Goal: Information Seeking & Learning: Check status

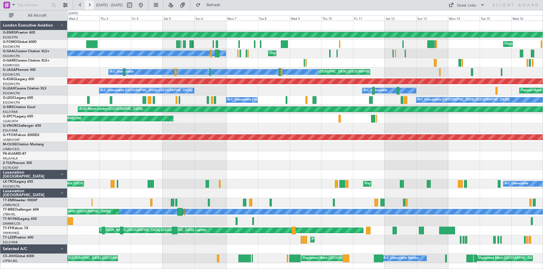
click at [89, 3] on button at bounding box center [89, 5] width 9 height 9
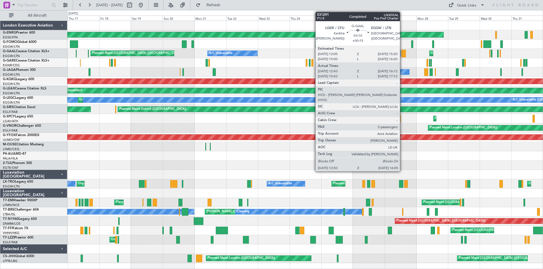
click at [402, 53] on div at bounding box center [403, 54] width 5 height 8
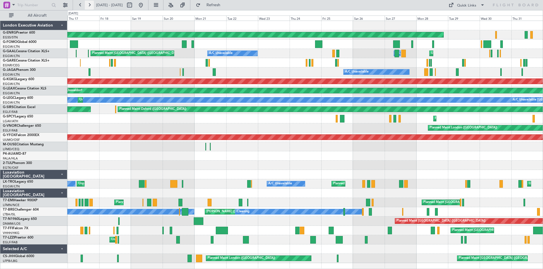
click at [89, 5] on button at bounding box center [89, 5] width 9 height 9
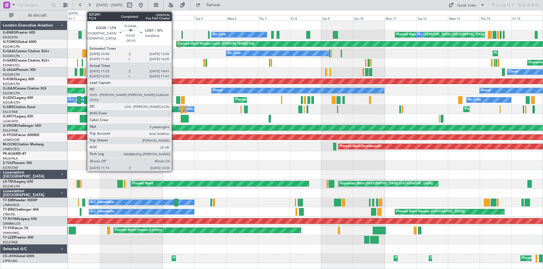
click at [84, 54] on div at bounding box center [84, 54] width 5 height 8
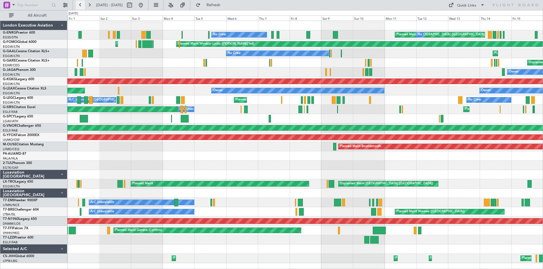
click at [81, 5] on button at bounding box center [80, 5] width 9 height 9
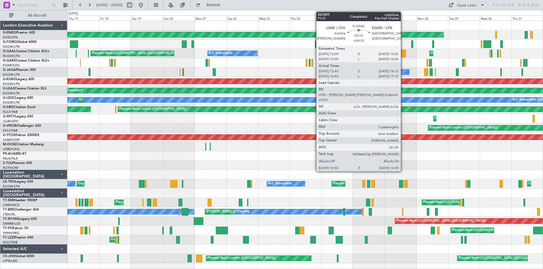
click at [403, 55] on div at bounding box center [403, 54] width 5 height 8
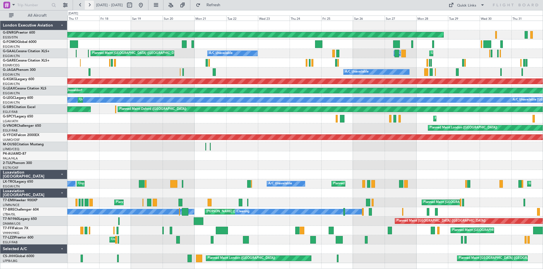
click at [89, 5] on button at bounding box center [89, 5] width 9 height 9
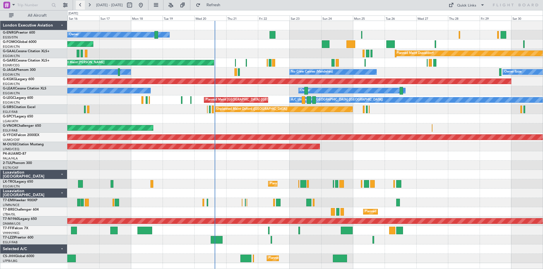
click at [79, 4] on button at bounding box center [80, 5] width 9 height 9
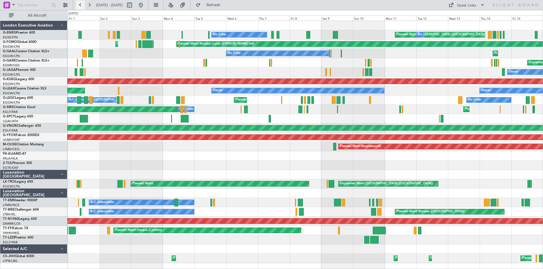
click at [82, 5] on button at bounding box center [80, 5] width 9 height 9
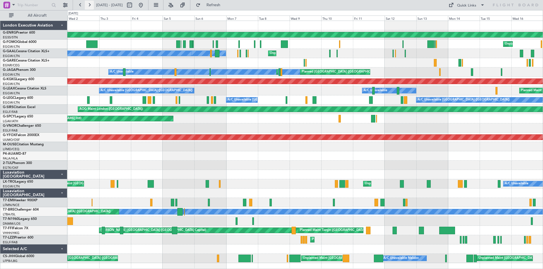
click at [86, 8] on button at bounding box center [89, 5] width 9 height 9
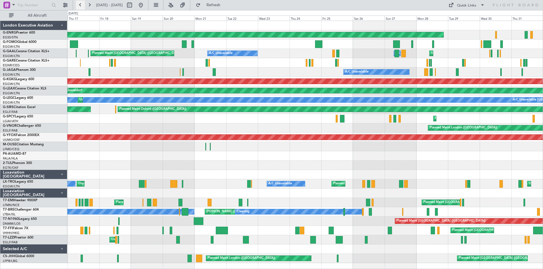
click at [79, 8] on button at bounding box center [80, 5] width 9 height 9
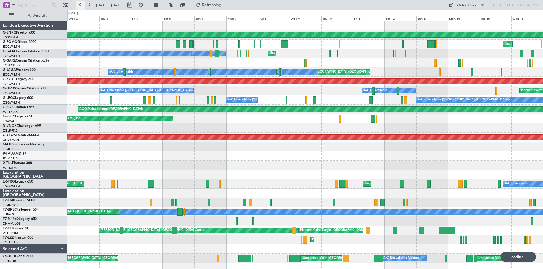
click at [80, 6] on button at bounding box center [80, 5] width 9 height 9
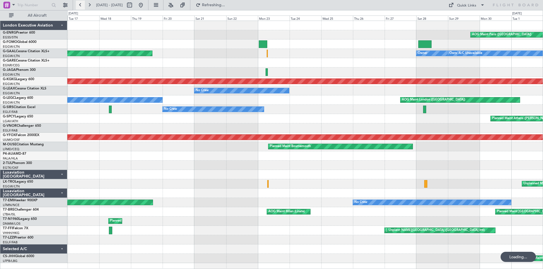
click at [80, 6] on button at bounding box center [80, 5] width 9 height 9
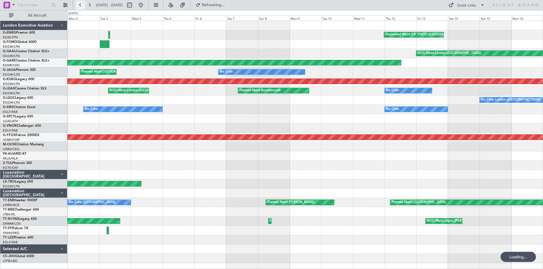
click at [80, 6] on button at bounding box center [80, 5] width 9 height 9
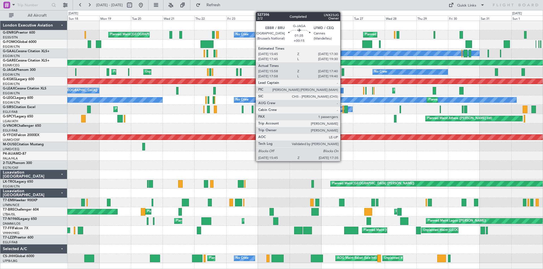
click at [343, 74] on div at bounding box center [342, 72] width 3 height 8
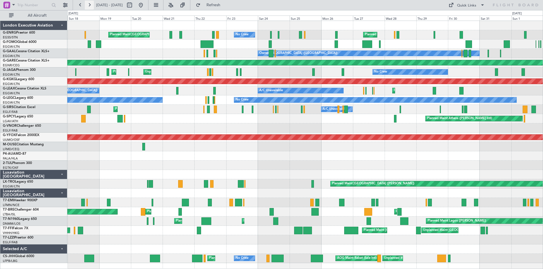
click at [92, 8] on button at bounding box center [89, 5] width 9 height 9
